Goal: Transaction & Acquisition: Purchase product/service

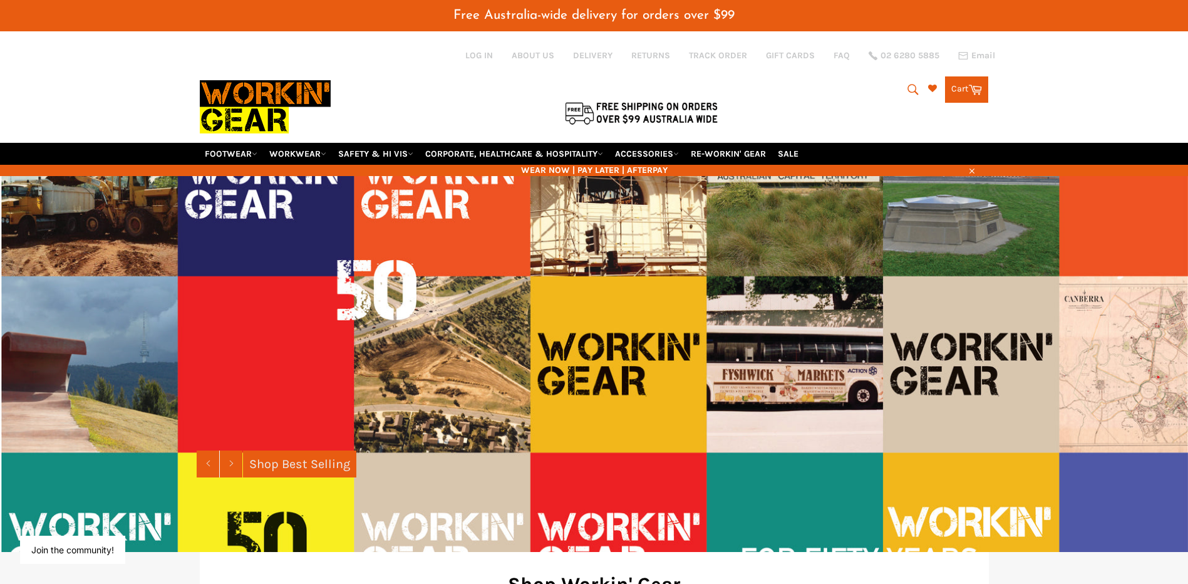
click at [906, 89] on icon "submit" at bounding box center [913, 90] width 14 height 14
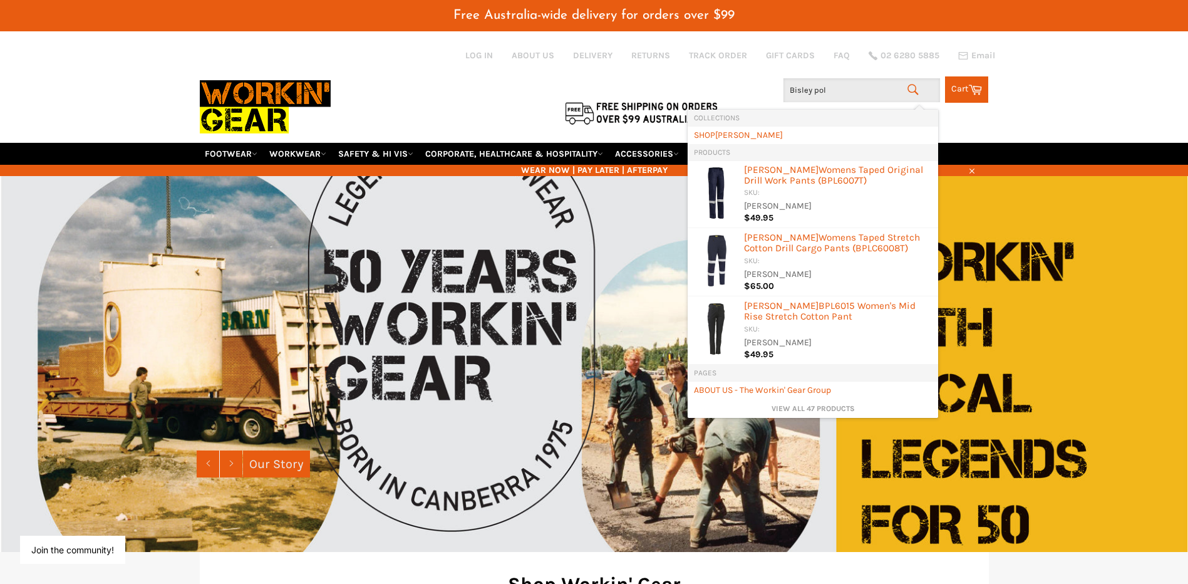
type input "Bisley polo"
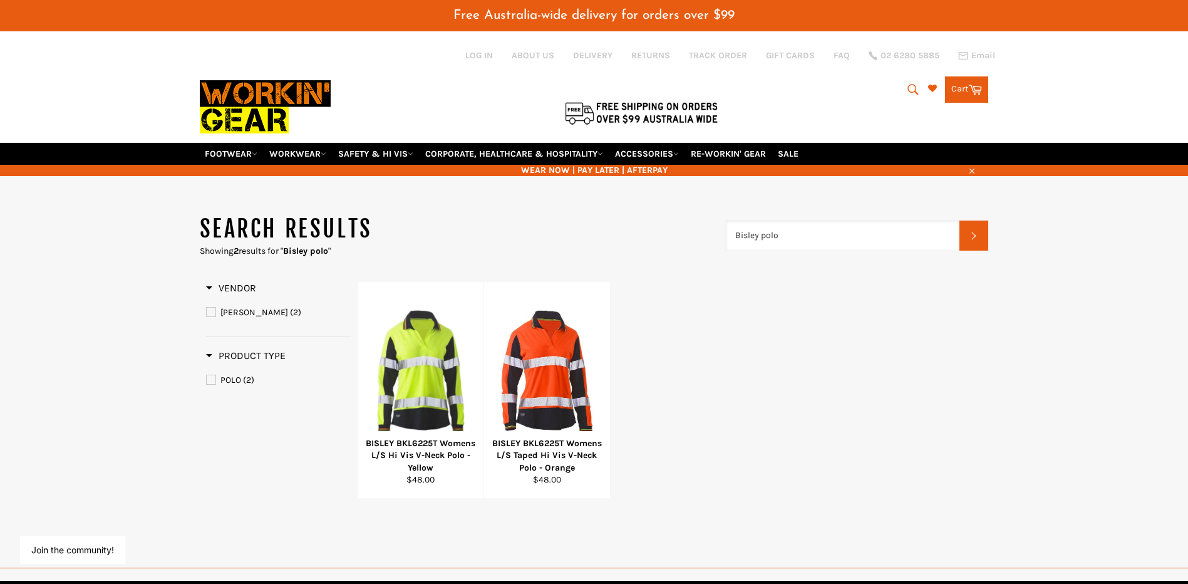
click at [790, 237] on input "Bisley polo" at bounding box center [843, 235] width 234 height 30
type input "Bisley polo shirts"
click at [296, 152] on link "WORKWEAR" at bounding box center [297, 154] width 67 height 22
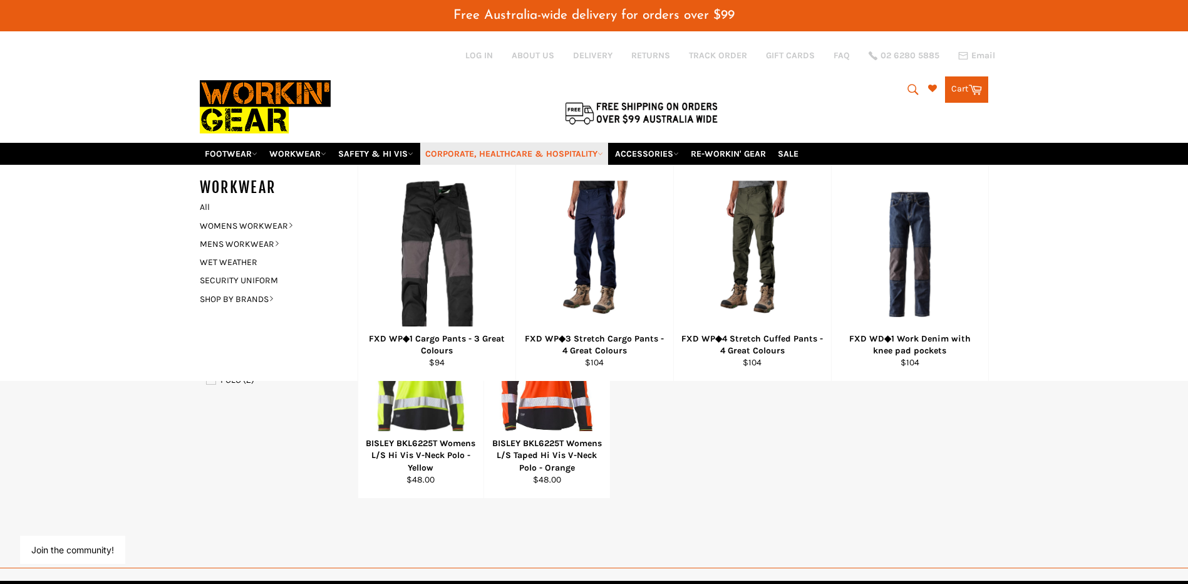
click at [519, 153] on link "CORPORATE, HEALTHCARE & HOSPITALITY" at bounding box center [514, 154] width 188 height 22
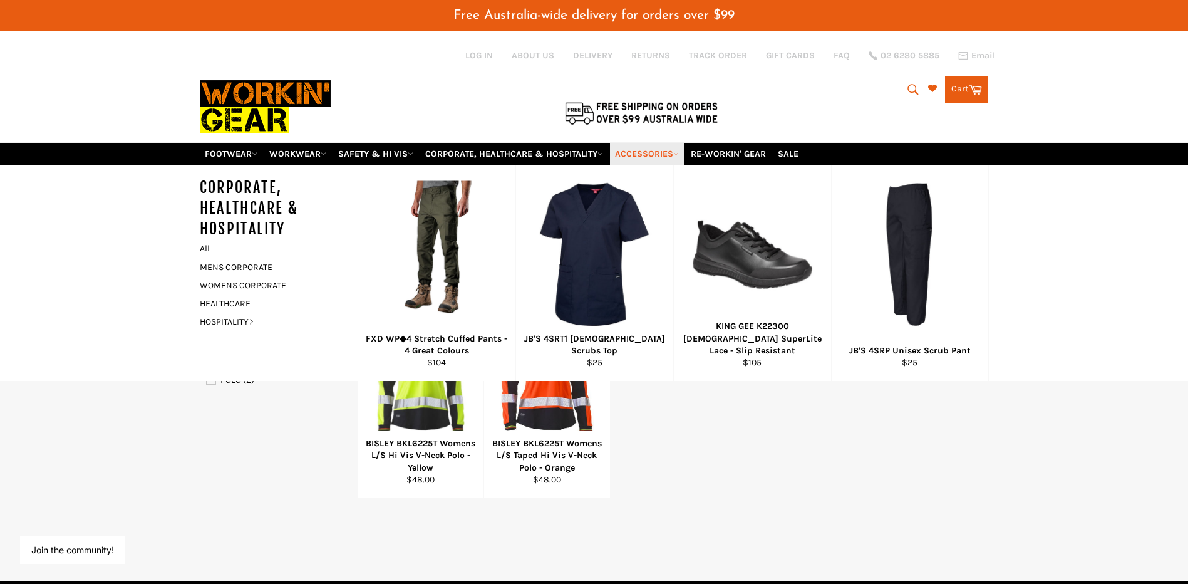
click at [653, 152] on link "ACCESSORIES" at bounding box center [647, 154] width 74 height 22
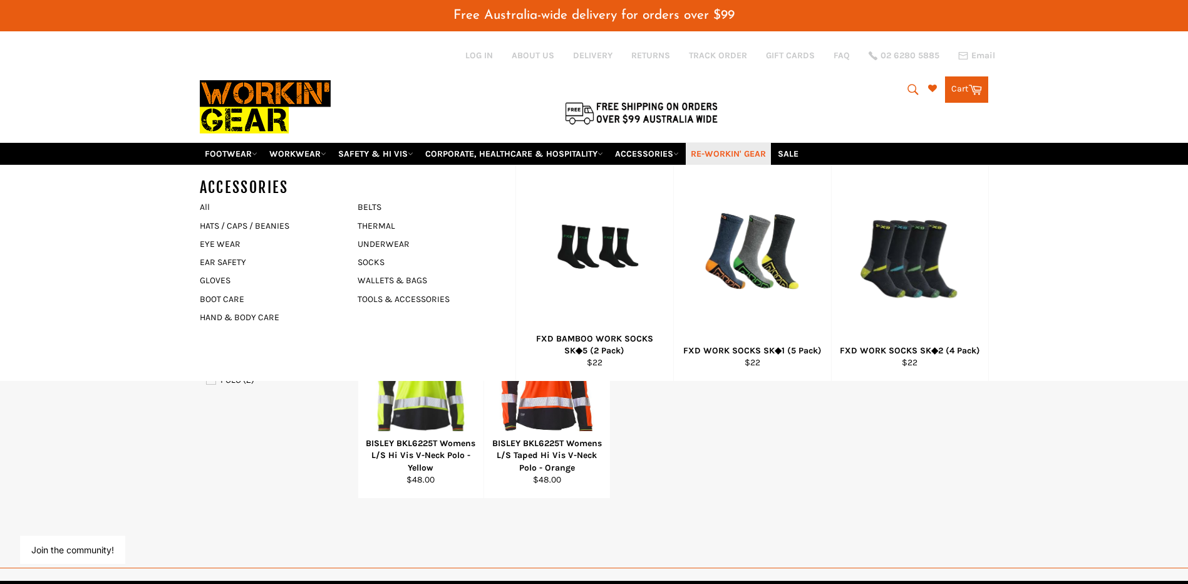
click at [740, 156] on link "RE-WORKIN' GEAR" at bounding box center [728, 154] width 85 height 22
